Goal: Task Accomplishment & Management: Use online tool/utility

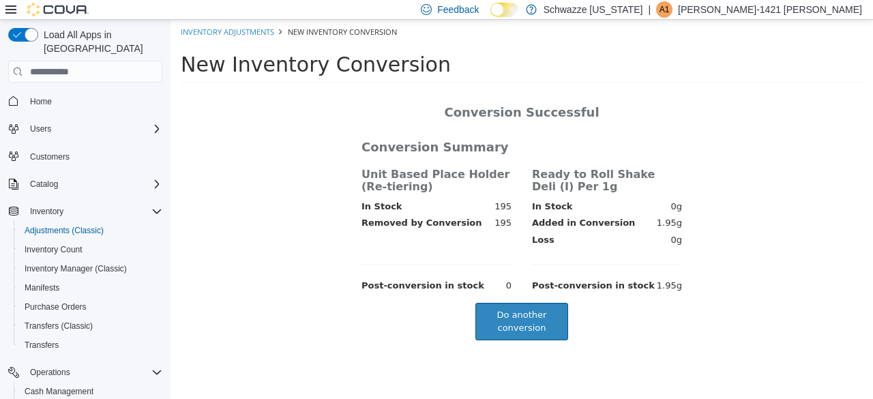
scroll to position [48, 0]
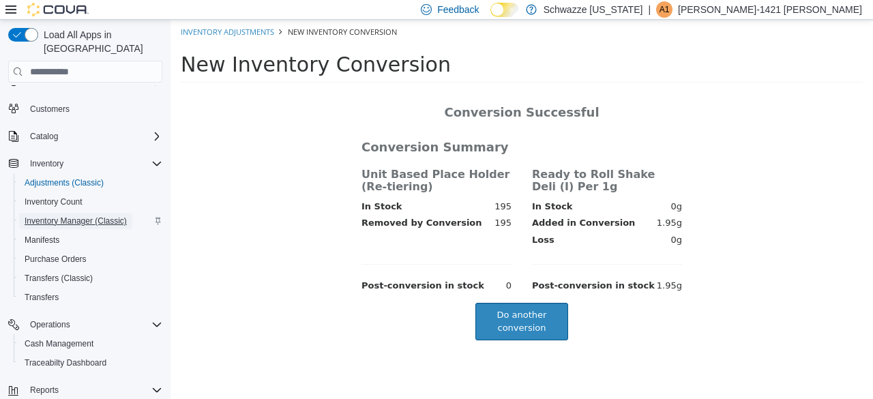
click at [100, 216] on span "Inventory Manager (Classic)" at bounding box center [76, 221] width 102 height 11
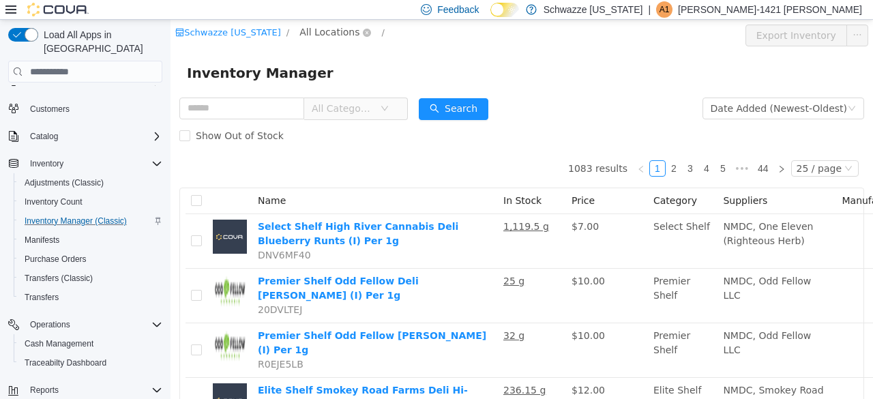
click at [318, 31] on span "All Locations" at bounding box center [329, 32] width 60 height 15
click at [325, 33] on span "All Locations" at bounding box center [329, 32] width 60 height 15
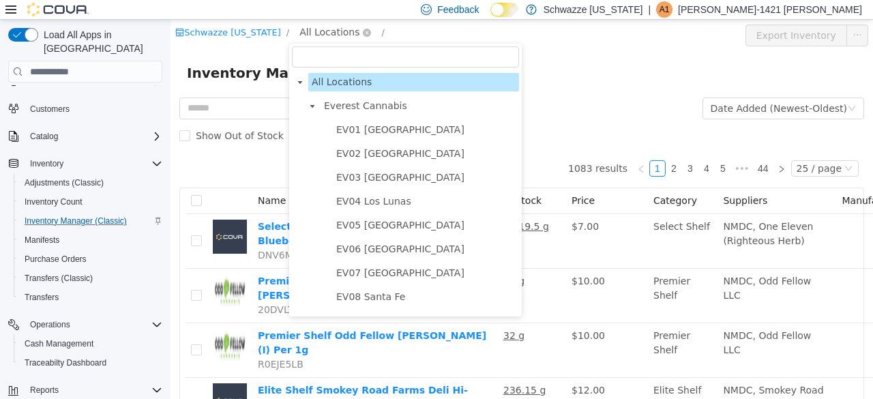
click at [327, 31] on span "All Locations" at bounding box center [329, 32] width 60 height 15
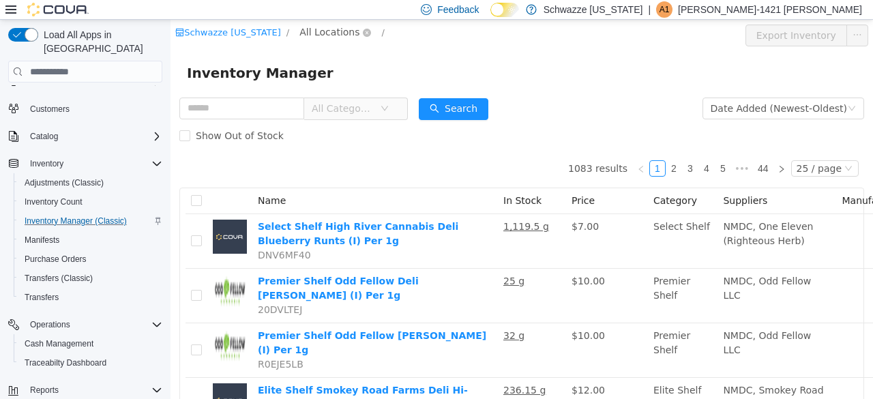
click at [327, 34] on span "All Locations" at bounding box center [329, 32] width 60 height 15
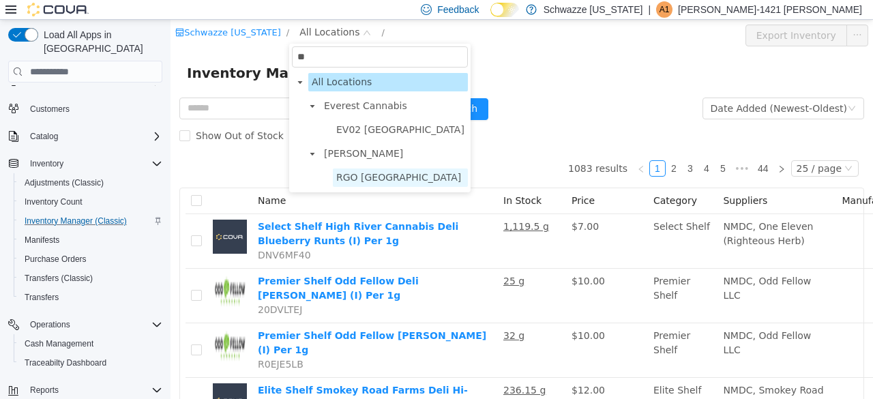
type input "**"
click at [356, 173] on span "RGO [GEOGRAPHIC_DATA]" at bounding box center [398, 177] width 125 height 11
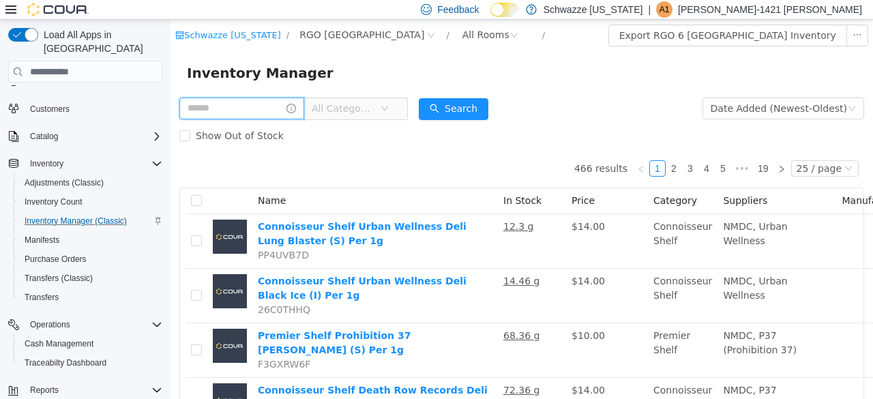
click at [252, 109] on input "text" at bounding box center [241, 109] width 125 height 22
type input "****"
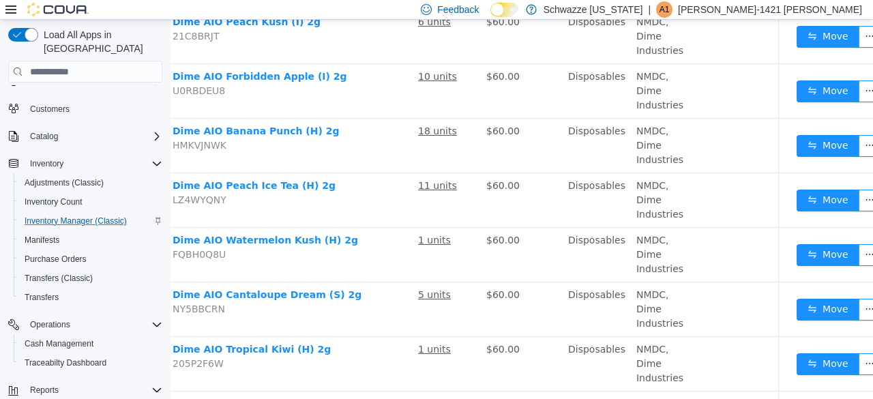
scroll to position [477, 96]
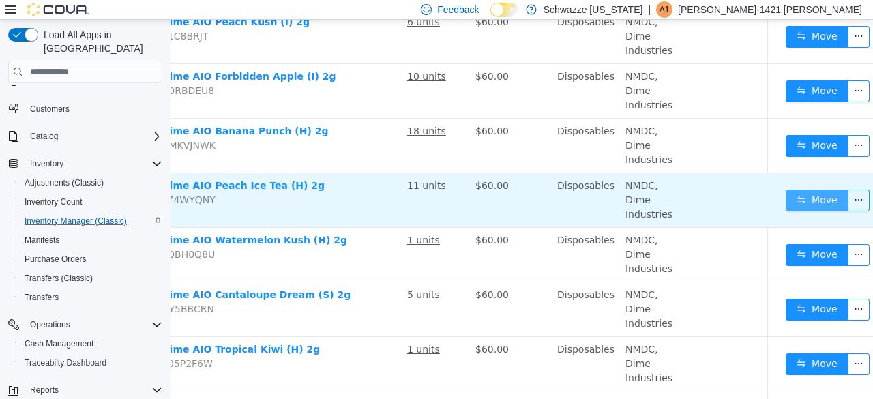
click at [803, 201] on button "Move" at bounding box center [817, 201] width 63 height 22
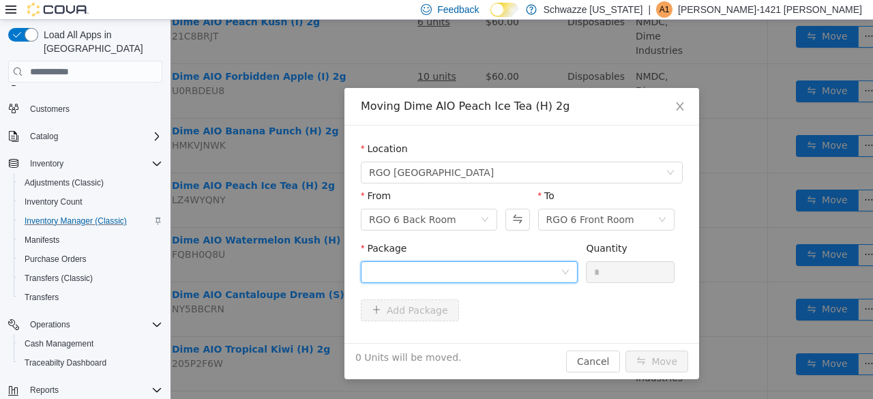
click at [509, 276] on div at bounding box center [465, 272] width 192 height 20
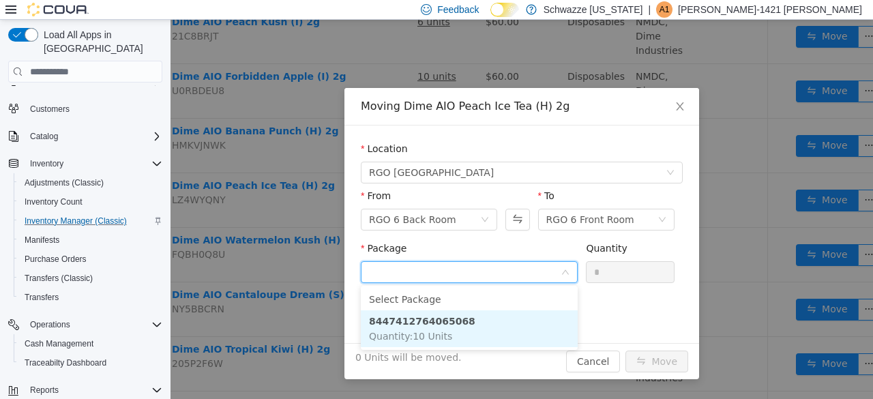
click at [443, 327] on strong "8447412764065068" at bounding box center [422, 321] width 106 height 11
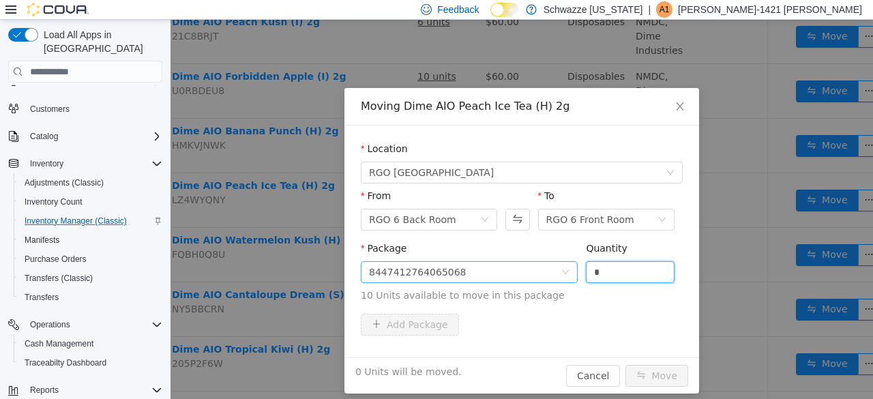
drag, startPoint x: 597, startPoint y: 274, endPoint x: 511, endPoint y: 263, distance: 85.9
click at [521, 264] on span "Package 8447412764065068 Quantity * 10 Units available to move in this package" at bounding box center [522, 273] width 322 height 60
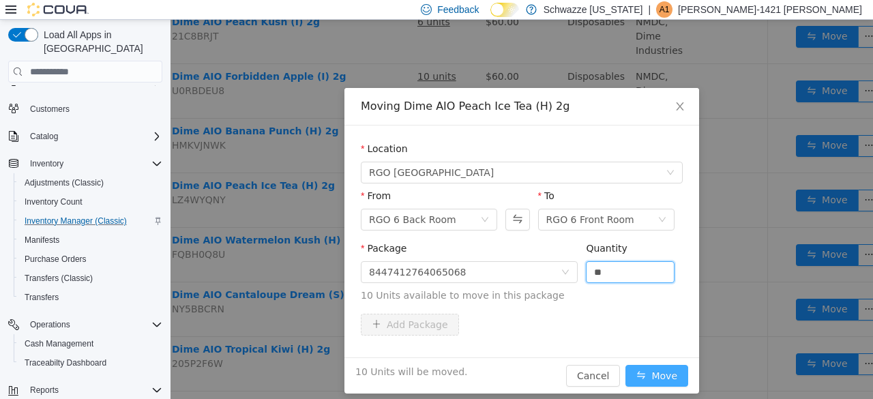
type input "**"
click at [651, 372] on button "Move" at bounding box center [656, 376] width 63 height 22
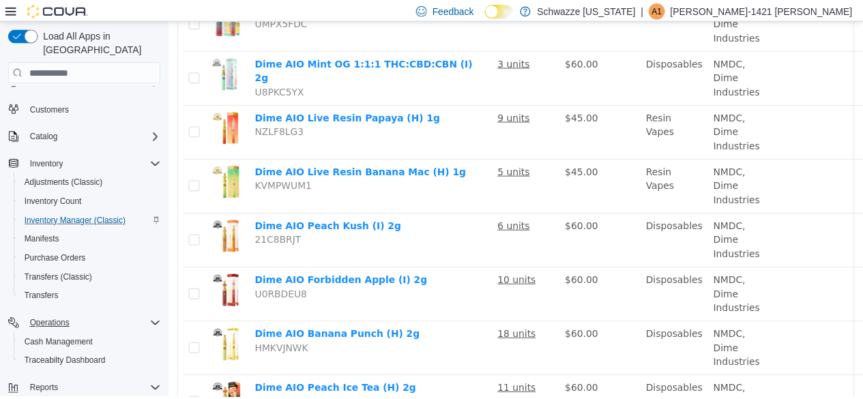
scroll to position [184, 0]
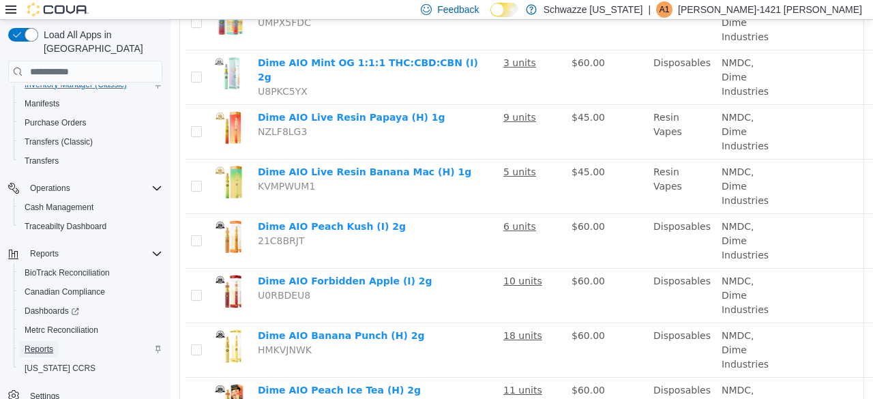
click at [41, 344] on span "Reports" at bounding box center [39, 349] width 29 height 11
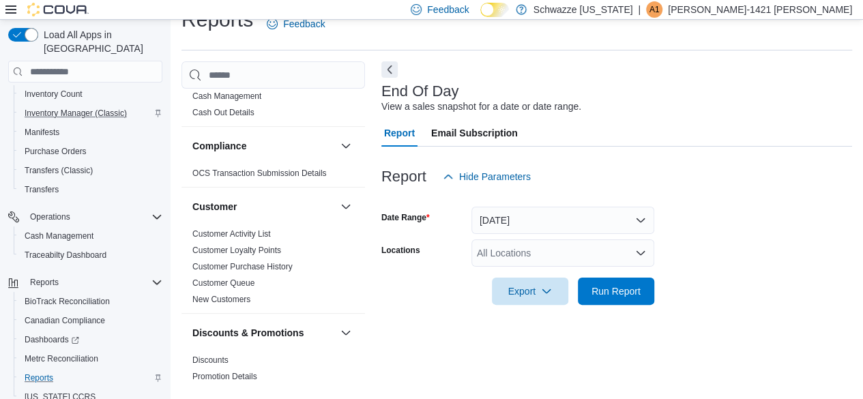
scroll to position [68, 0]
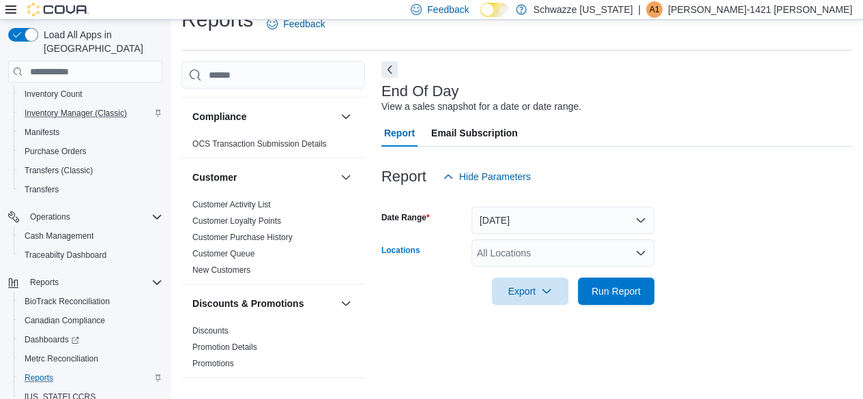
click at [555, 256] on div "All Locations" at bounding box center [562, 252] width 183 height 27
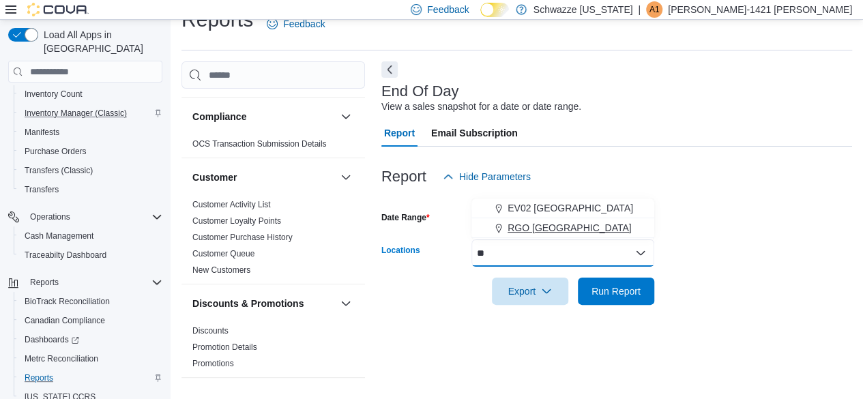
type input "**"
click at [570, 225] on span "RGO [GEOGRAPHIC_DATA]" at bounding box center [569, 228] width 124 height 14
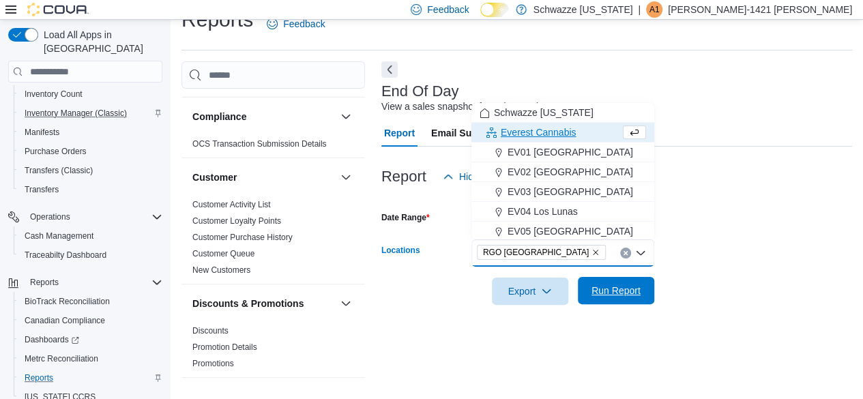
click at [610, 285] on span "Run Report" at bounding box center [615, 291] width 49 height 14
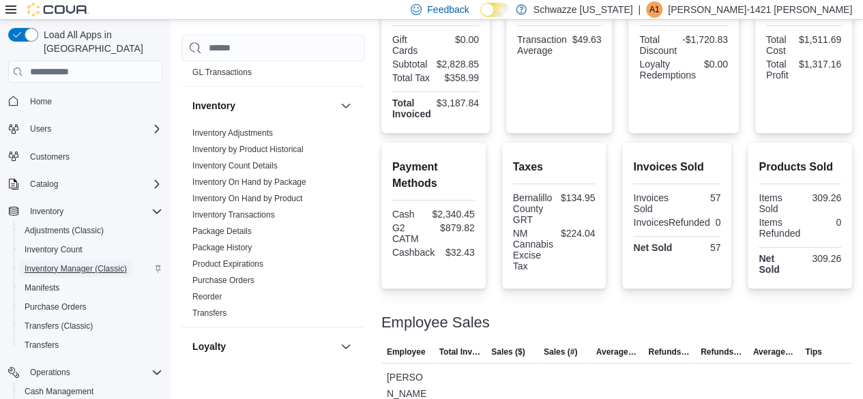
click at [75, 263] on span "Inventory Manager (Classic)" at bounding box center [76, 268] width 102 height 11
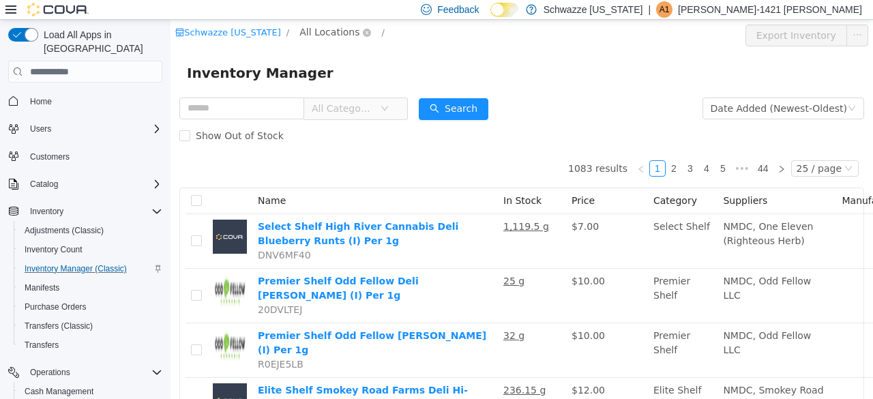
click at [336, 30] on span "All Locations" at bounding box center [329, 32] width 60 height 15
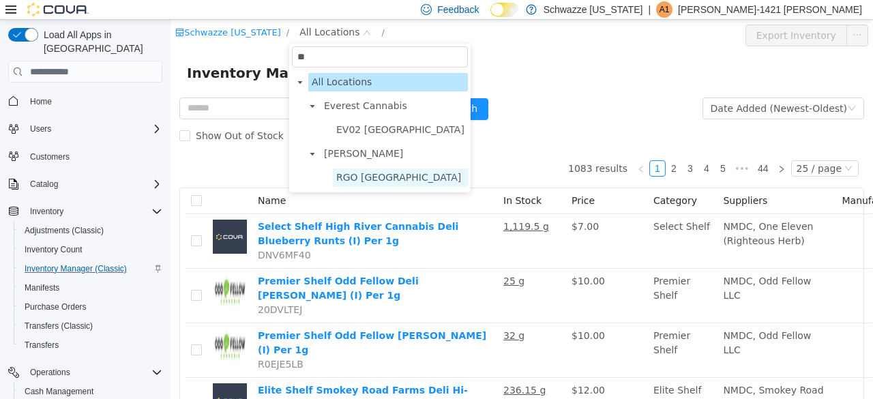
type input "**"
click at [351, 179] on span "RGO [GEOGRAPHIC_DATA]" at bounding box center [398, 177] width 125 height 11
